Goal: Task Accomplishment & Management: Manage account settings

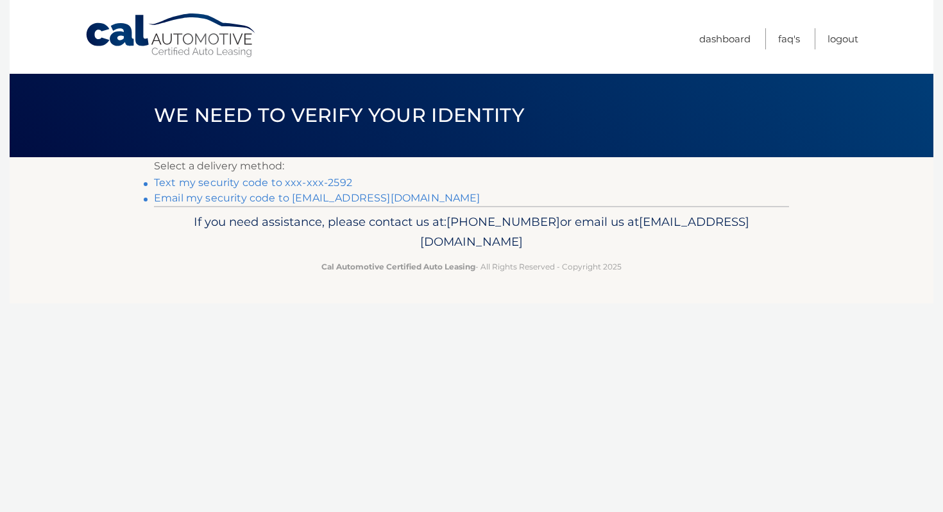
click at [208, 185] on link "Text my security code to xxx-xxx-2592" at bounding box center [253, 182] width 198 height 12
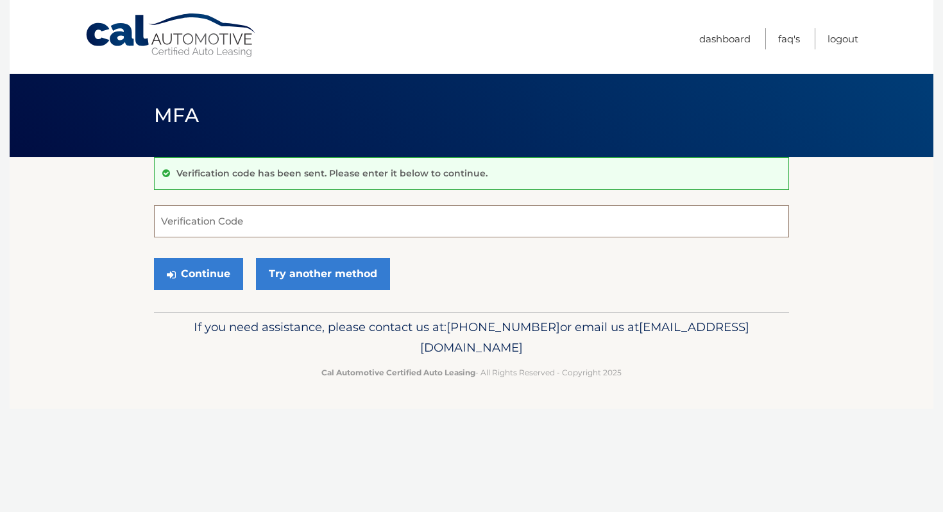
click at [205, 218] on input "Verification Code" at bounding box center [471, 221] width 635 height 32
type input "310073"
click at [191, 278] on button "Continue" at bounding box center [198, 274] width 89 height 32
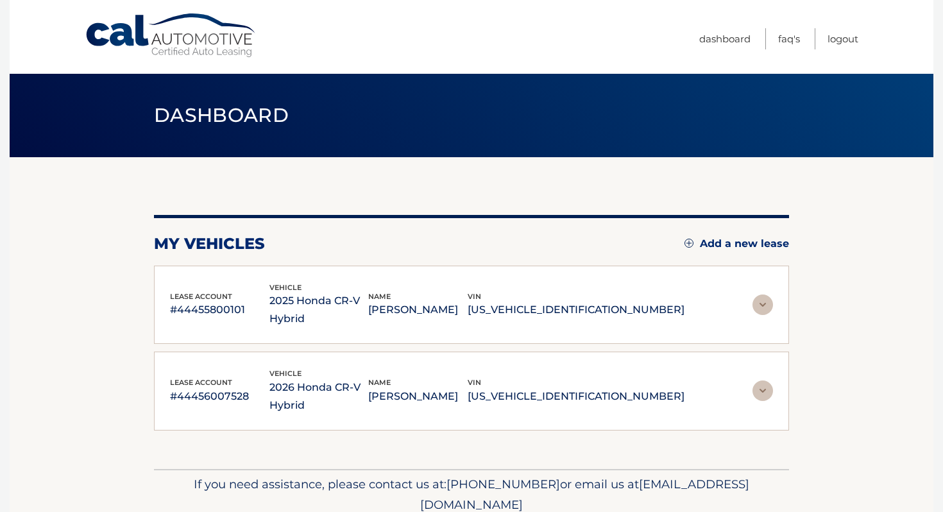
click at [764, 295] on img at bounding box center [763, 305] width 21 height 21
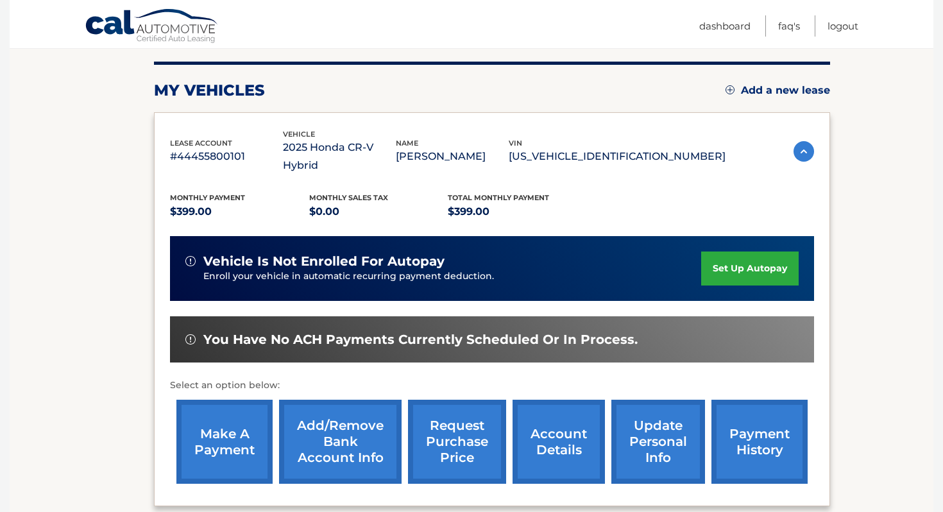
scroll to position [151, 0]
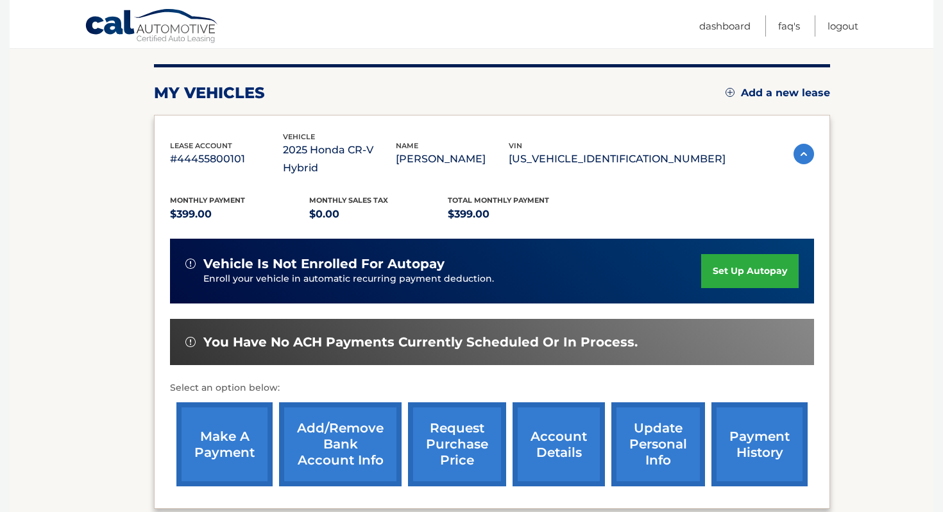
click at [801, 144] on img at bounding box center [804, 154] width 21 height 21
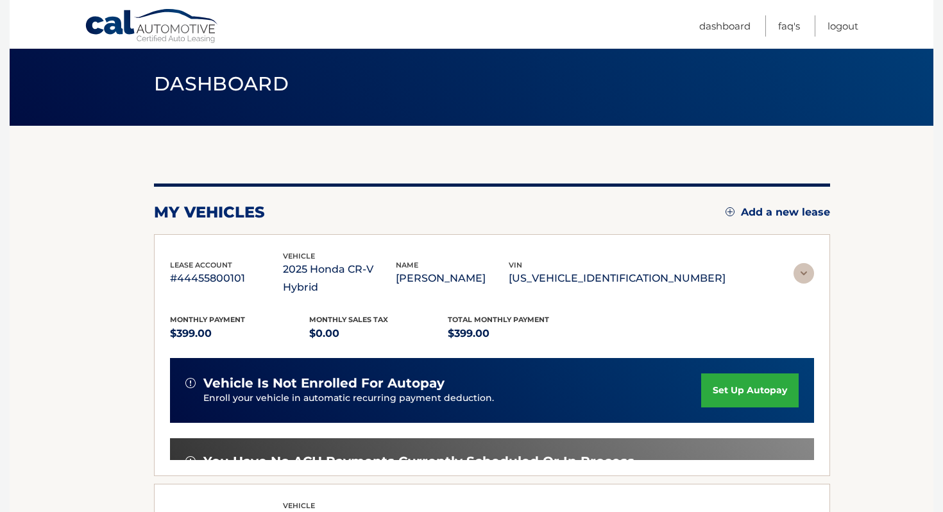
scroll to position [35, 0]
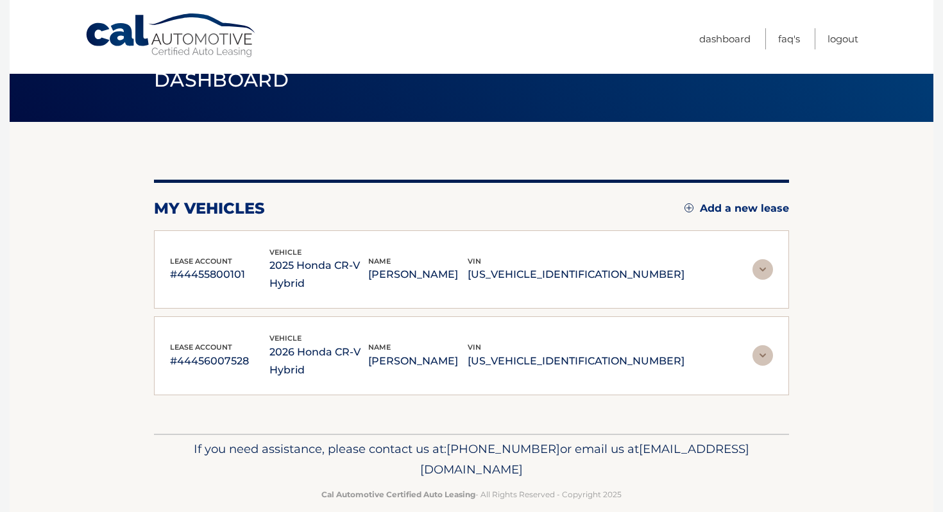
click at [760, 345] on img at bounding box center [763, 355] width 21 height 21
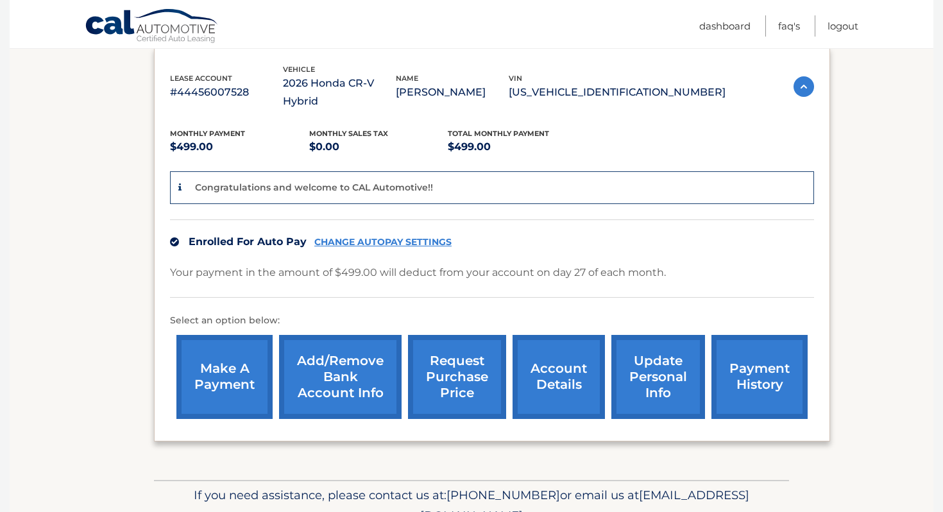
scroll to position [305, 0]
click at [341, 346] on link "Add/Remove bank account info" at bounding box center [340, 376] width 123 height 84
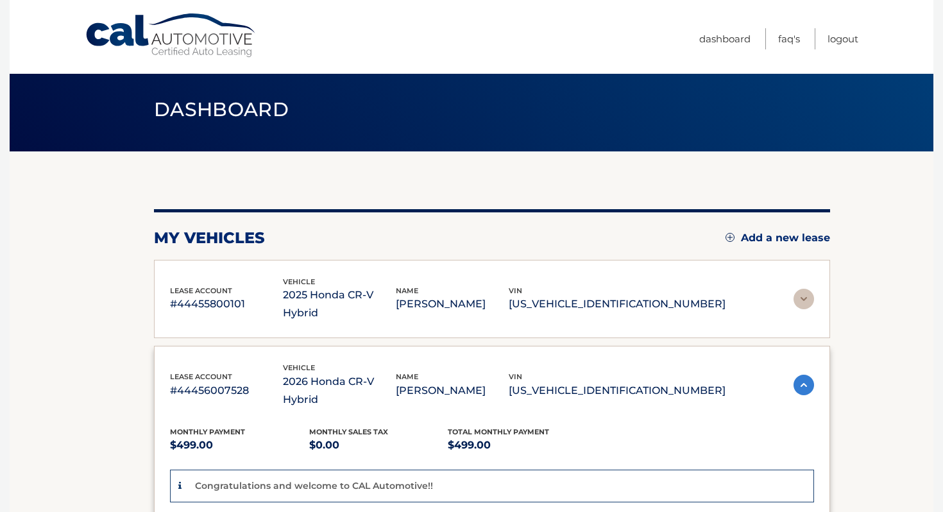
scroll to position [0, 0]
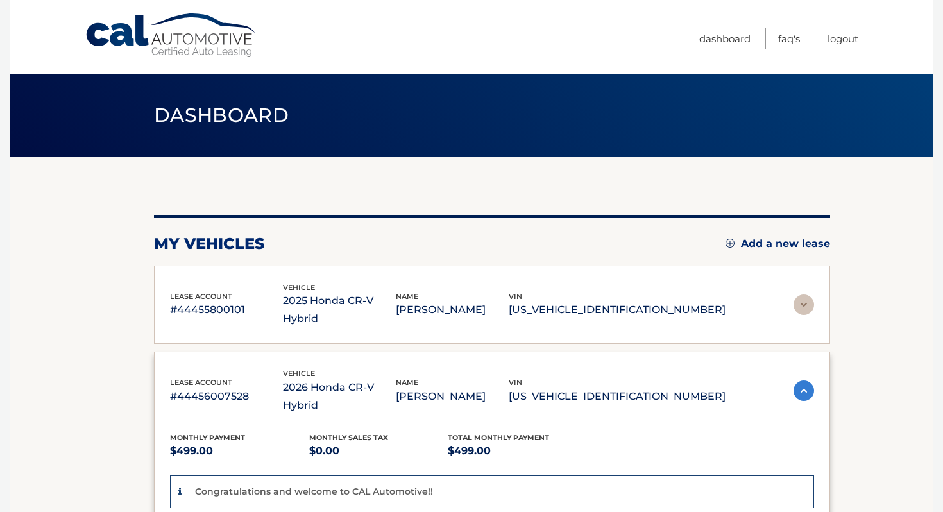
click at [802, 380] on img at bounding box center [804, 390] width 21 height 21
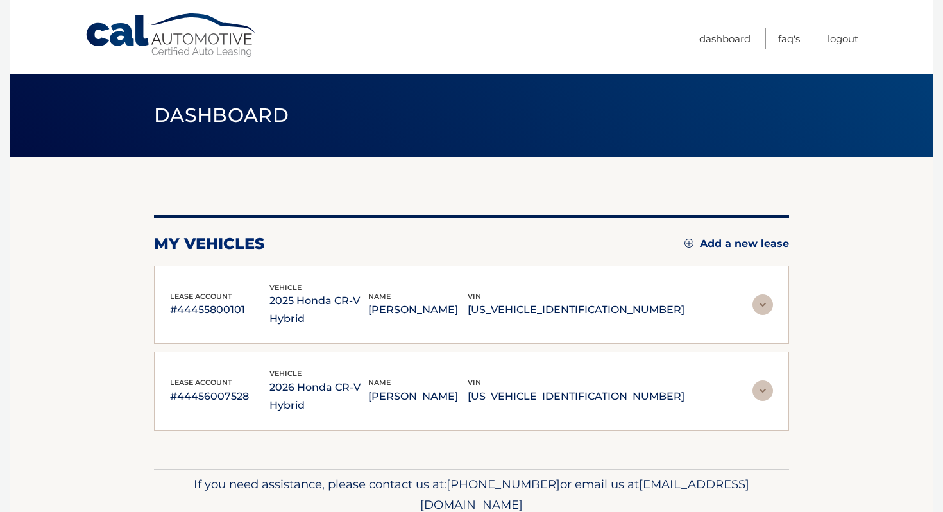
click at [764, 295] on img at bounding box center [763, 305] width 21 height 21
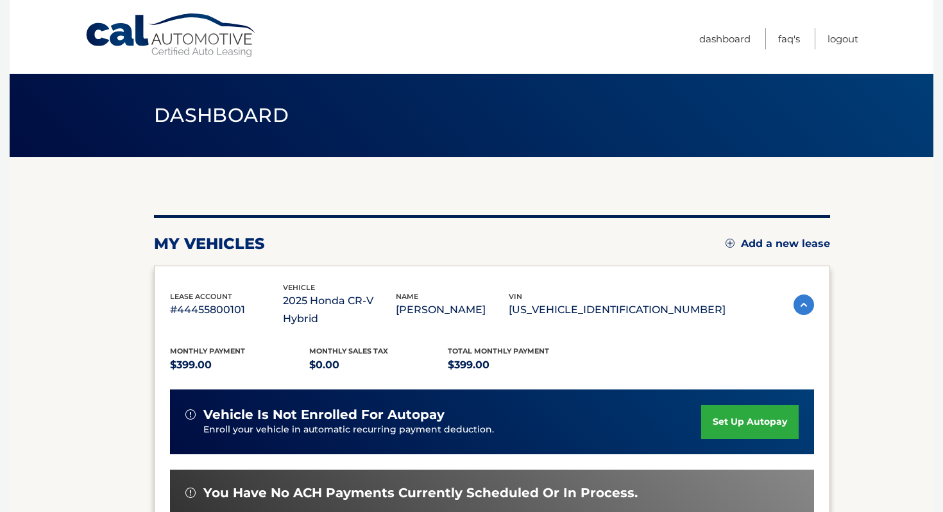
click at [806, 295] on img at bounding box center [804, 305] width 21 height 21
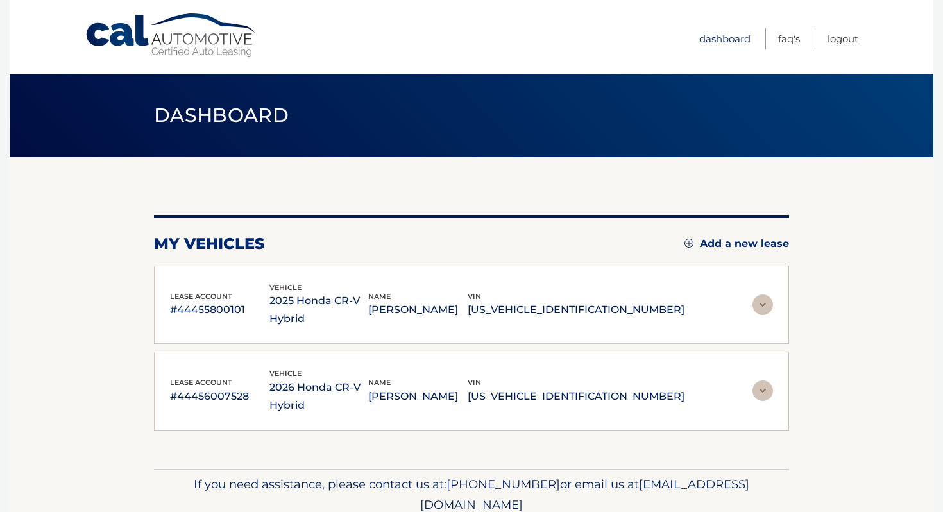
click at [721, 37] on link "Dashboard" at bounding box center [724, 38] width 51 height 21
click at [849, 37] on link "Logout" at bounding box center [843, 38] width 31 height 21
